Goal: Obtain resource: Download file/media

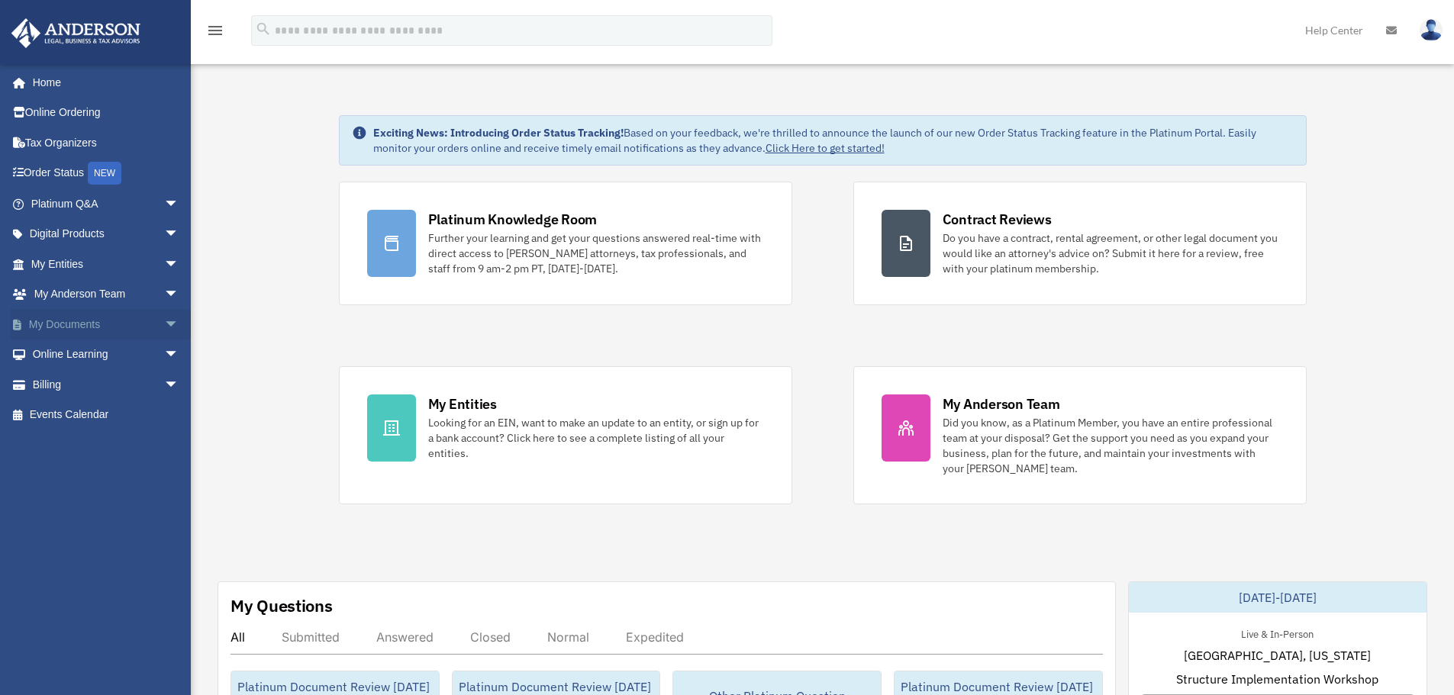
click at [164, 321] on span "arrow_drop_down" at bounding box center [179, 324] width 31 height 31
click at [103, 409] on link "Forms Library" at bounding box center [111, 415] width 181 height 31
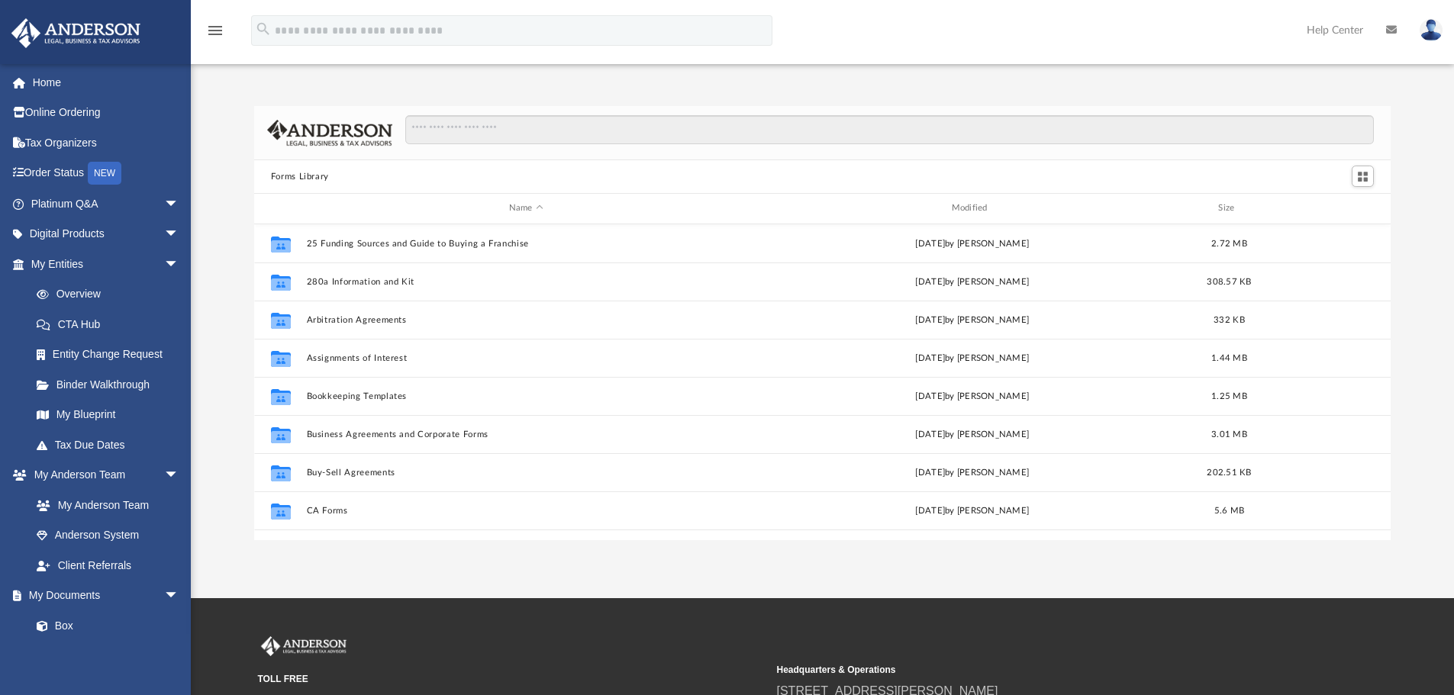
scroll to position [336, 1125]
click at [589, 136] on input "Search files and folders" at bounding box center [889, 129] width 968 height 29
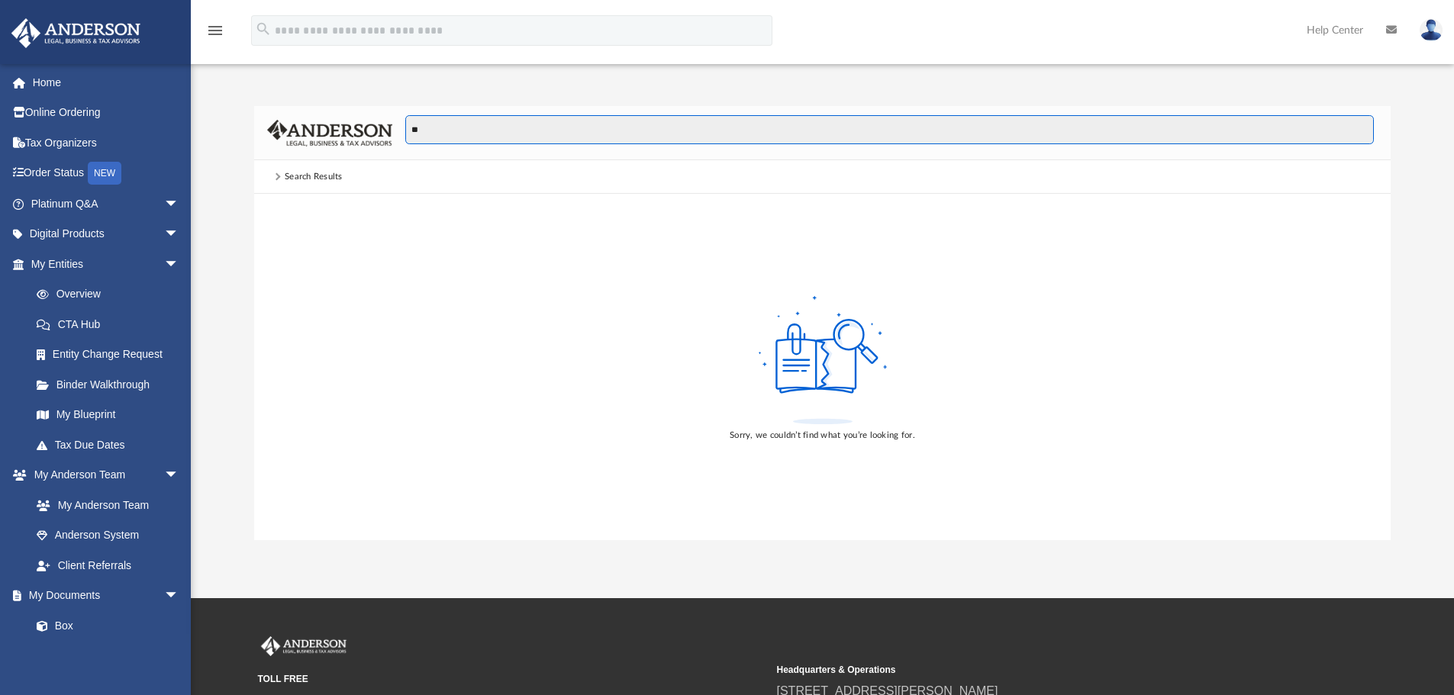
type input "*"
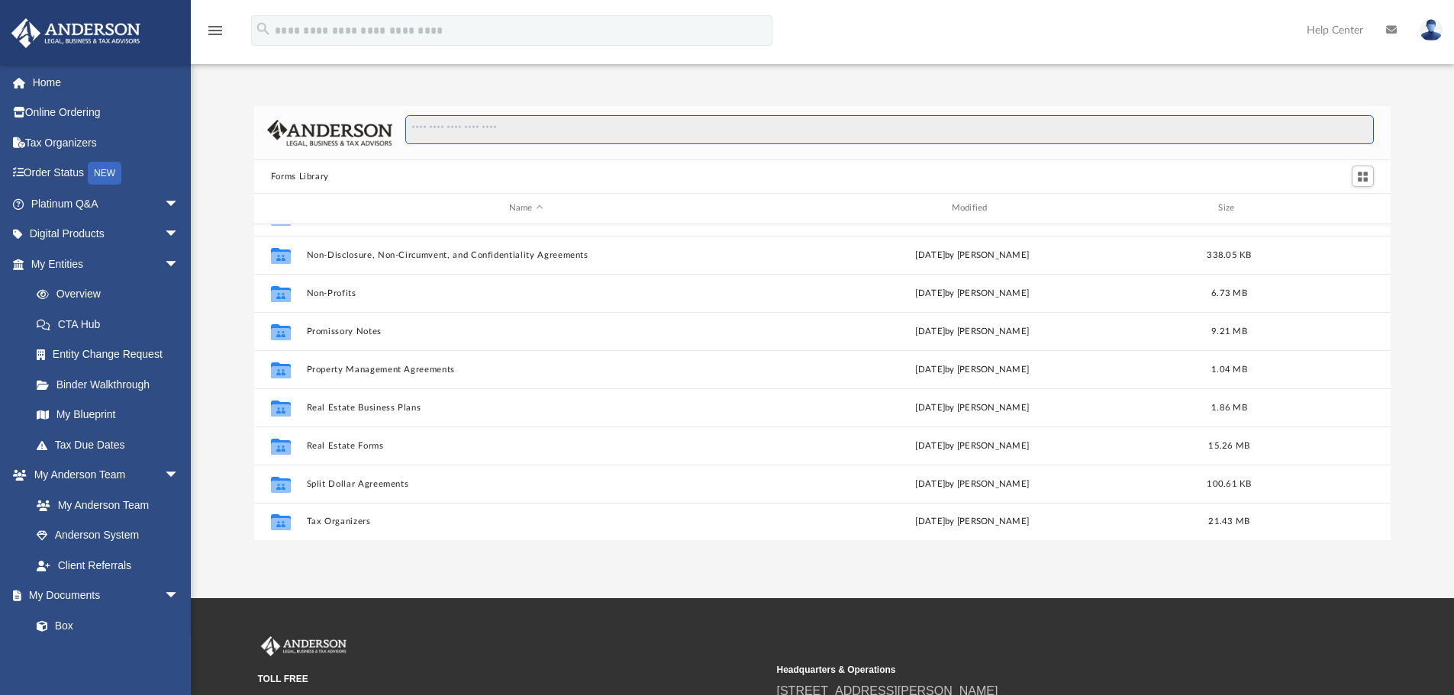
scroll to position [829, 0]
